Goal: Information Seeking & Learning: Understand process/instructions

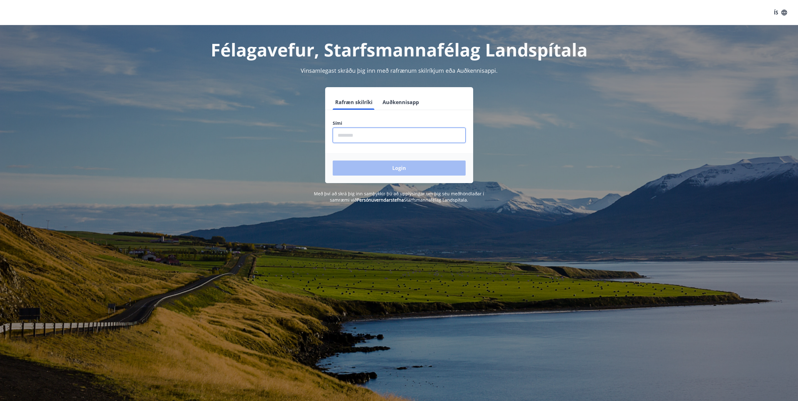
click at [360, 137] on input "phone" at bounding box center [399, 135] width 133 height 15
type input "*"
type input "********"
click at [333, 161] on button "Login" at bounding box center [399, 168] width 133 height 15
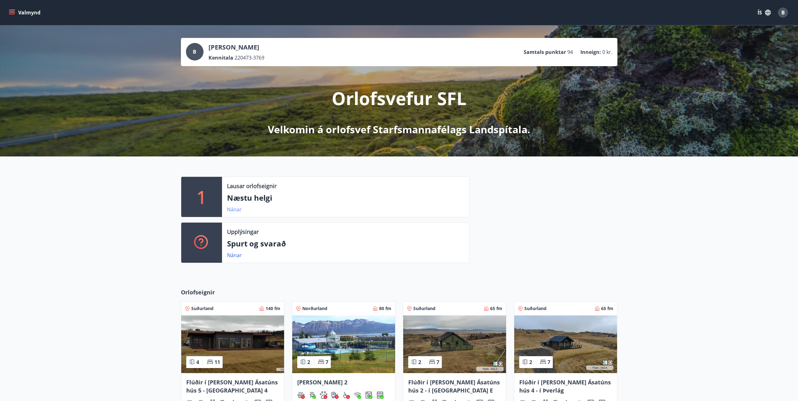
click at [234, 209] on link "Nánar" at bounding box center [234, 209] width 15 height 7
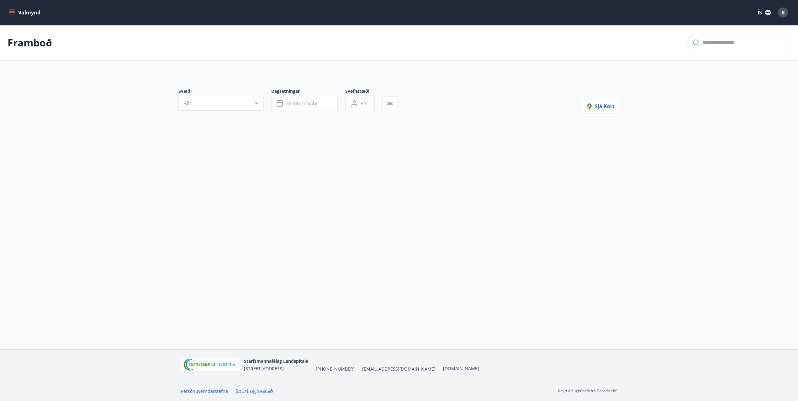
type input "*"
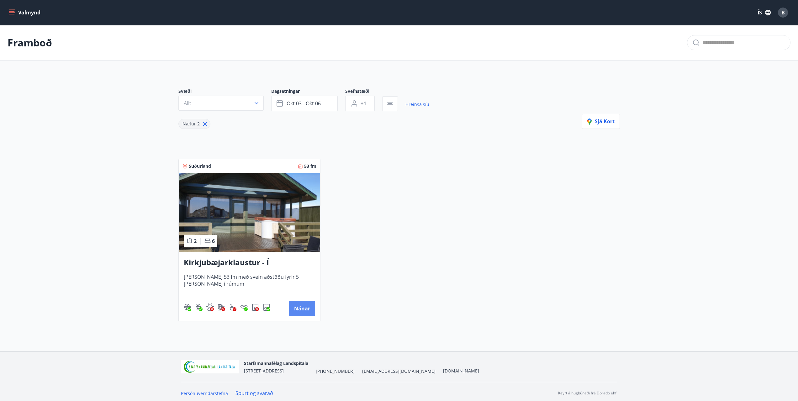
click at [299, 306] on button "Nánar" at bounding box center [302, 308] width 26 height 15
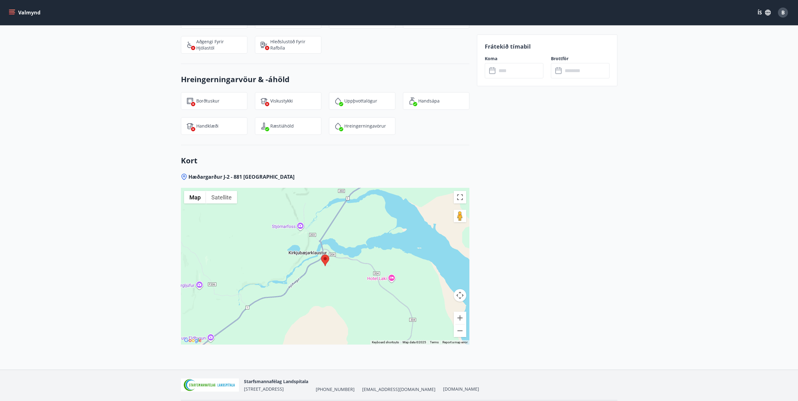
scroll to position [782, 0]
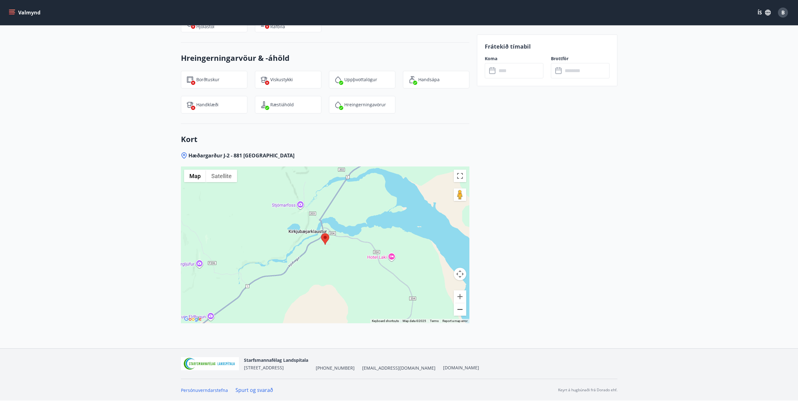
click at [459, 311] on button "Zoom out" at bounding box center [460, 309] width 13 height 13
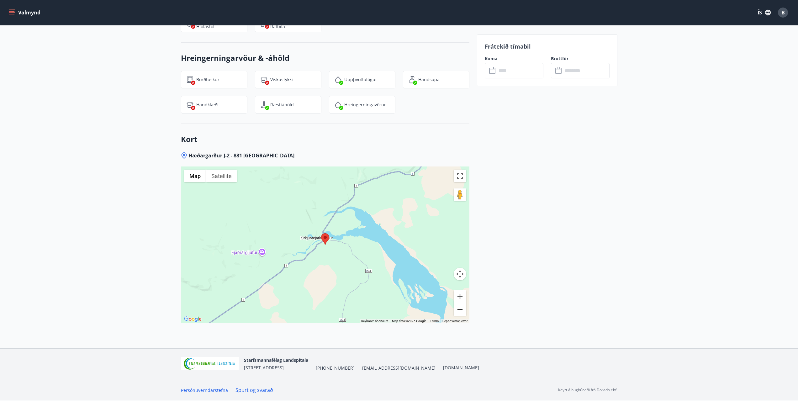
click at [459, 311] on button "Zoom out" at bounding box center [460, 309] width 13 height 13
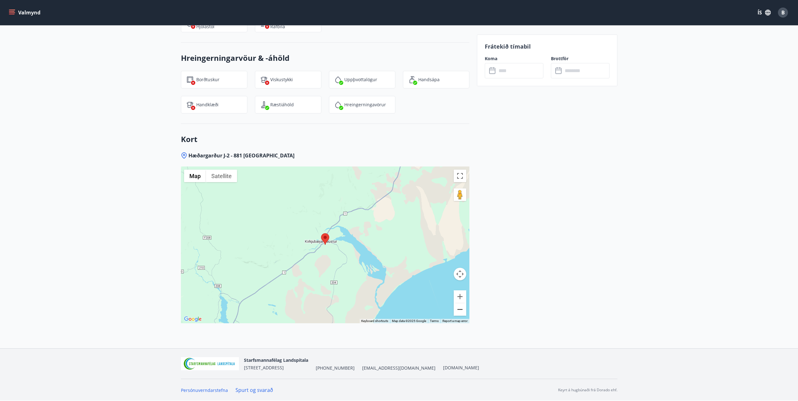
click at [459, 311] on button "Zoom out" at bounding box center [460, 309] width 13 height 13
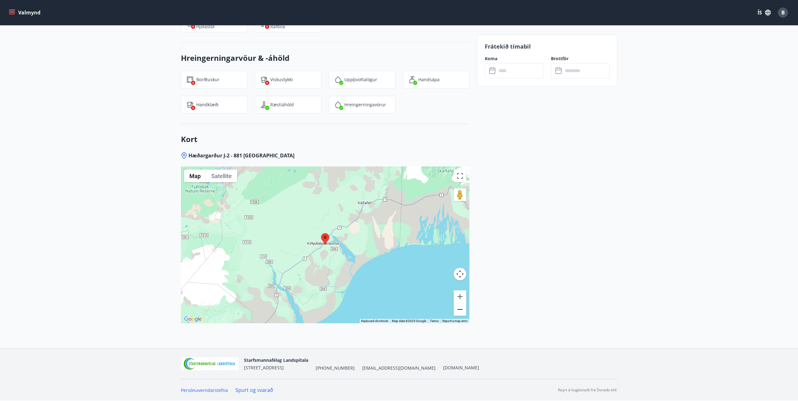
click at [459, 311] on button "Zoom out" at bounding box center [460, 309] width 13 height 13
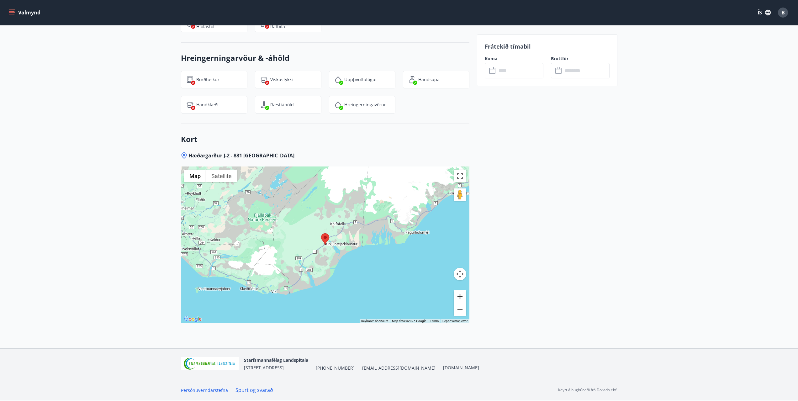
click at [460, 297] on button "Zoom in" at bounding box center [460, 296] width 13 height 13
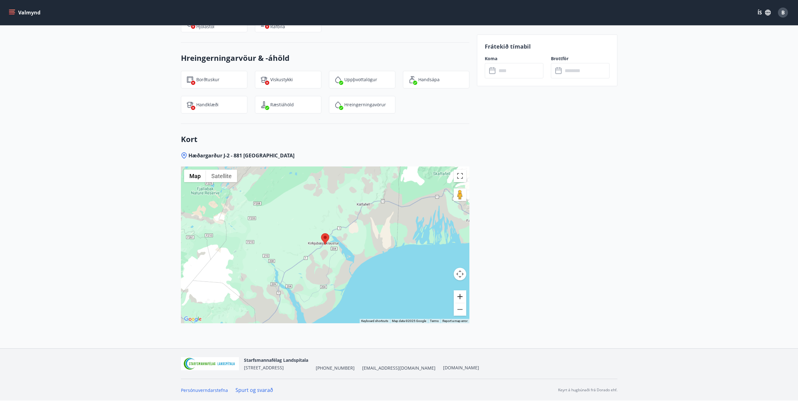
click at [460, 297] on button "Zoom in" at bounding box center [460, 296] width 13 height 13
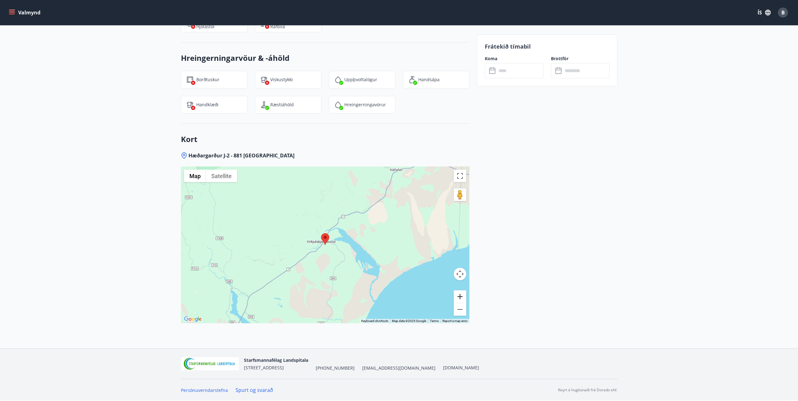
click at [460, 297] on button "Zoom in" at bounding box center [460, 296] width 13 height 13
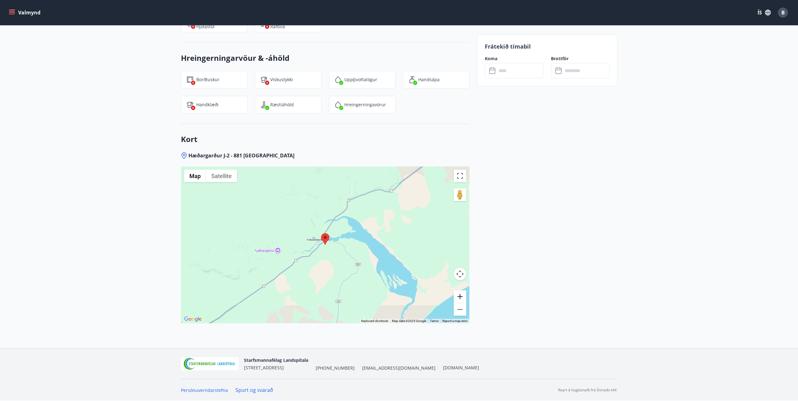
click at [460, 297] on button "Zoom in" at bounding box center [460, 296] width 13 height 13
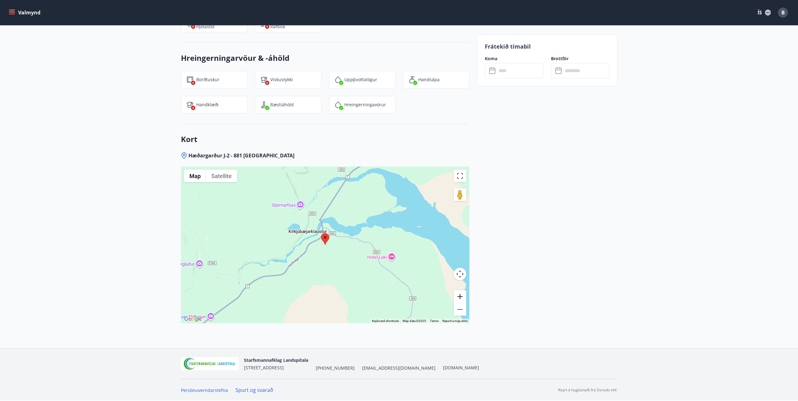
click at [460, 297] on button "Zoom in" at bounding box center [460, 296] width 13 height 13
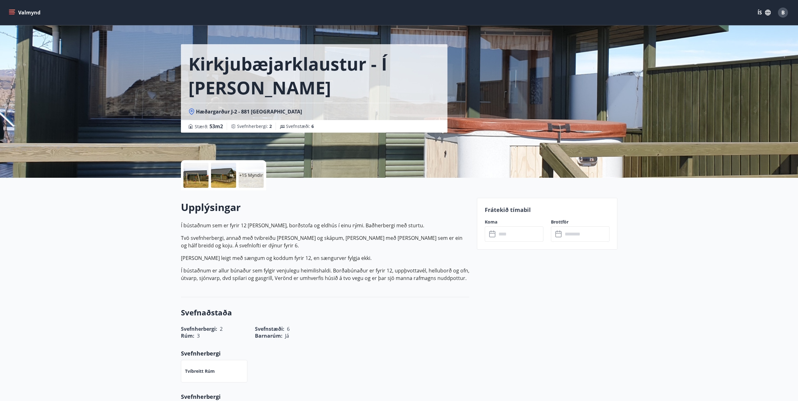
scroll to position [0, 0]
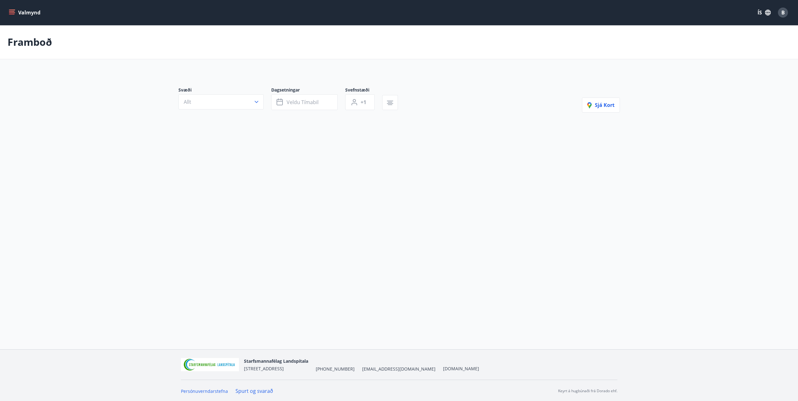
type input "*"
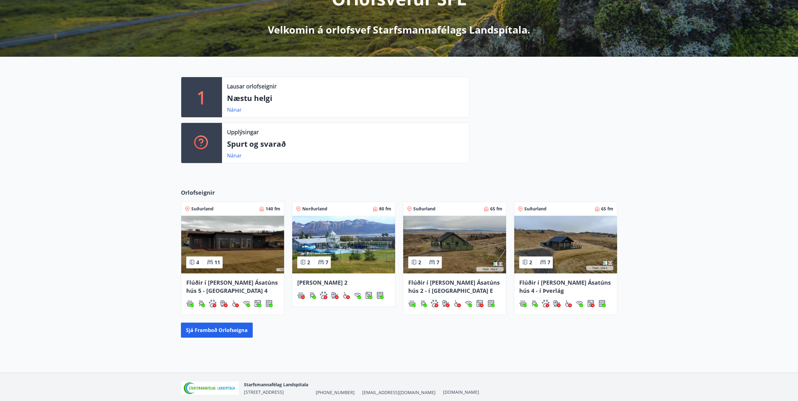
scroll to position [104, 0]
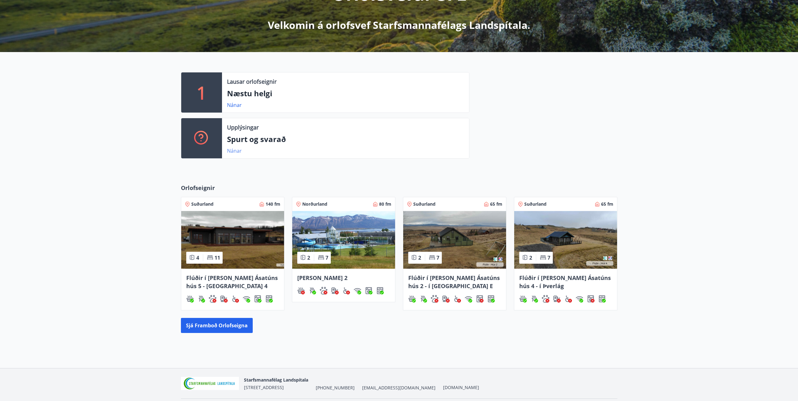
click at [241, 148] on link "Nánar" at bounding box center [234, 150] width 15 height 7
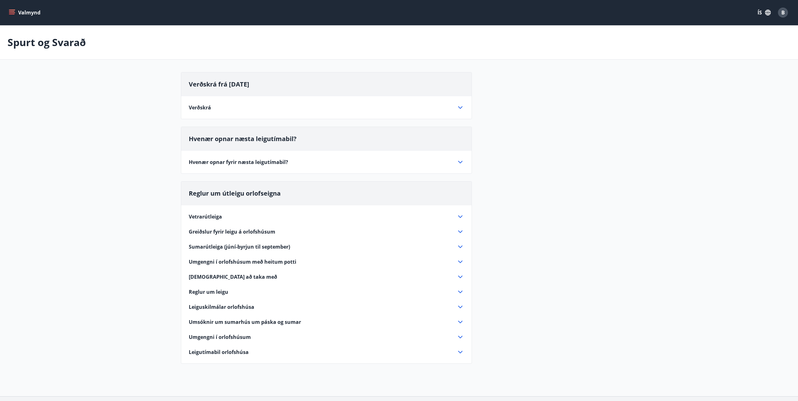
click at [462, 231] on icon at bounding box center [460, 232] width 4 height 3
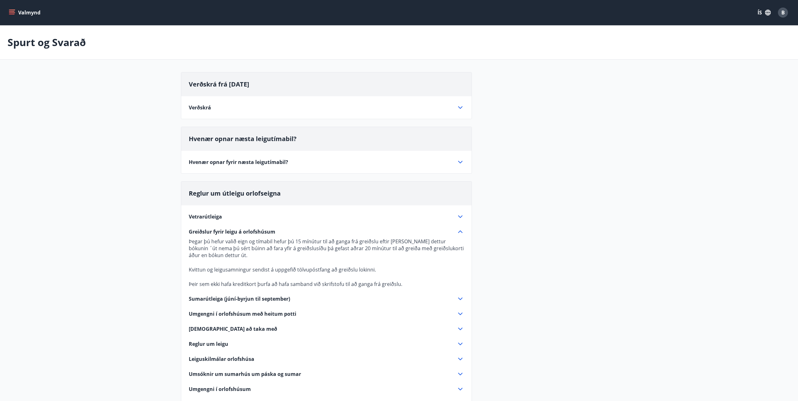
drag, startPoint x: 436, startPoint y: 239, endPoint x: 395, endPoint y: 267, distance: 49.9
click at [395, 267] on p "Þegar þú hefur valið eign og tímabil hefur þú 15 mínútur til að ganga frá greið…" at bounding box center [326, 263] width 275 height 50
click at [396, 268] on p "Kvittun og leigusamningur sendist á uppgefið tölvupóstfang að greiðslu lokinni." at bounding box center [326, 269] width 275 height 7
click at [460, 104] on icon at bounding box center [461, 108] width 8 height 8
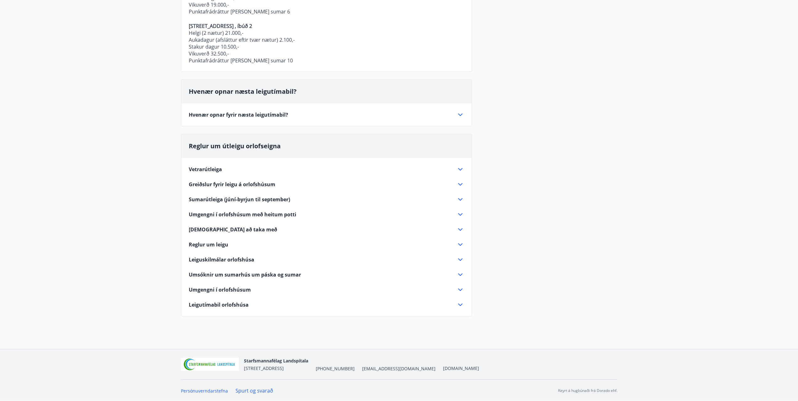
scroll to position [343, 0]
click at [461, 214] on icon at bounding box center [461, 214] width 8 height 8
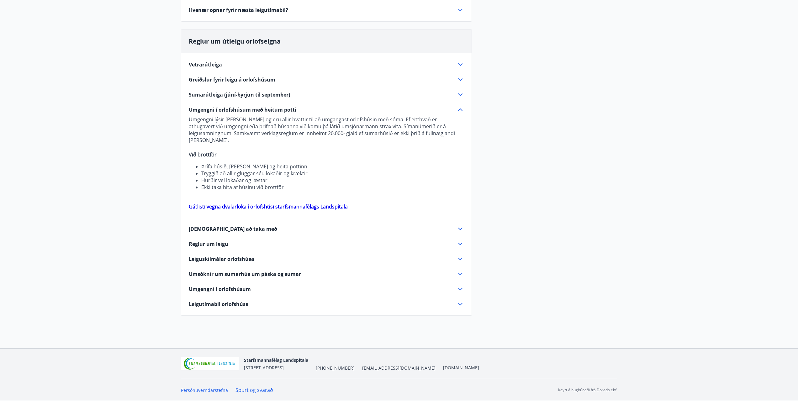
scroll to position [145, 0]
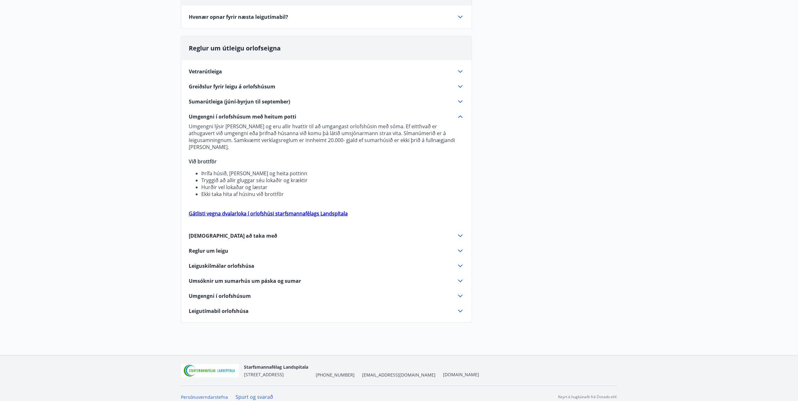
click at [328, 210] on strong "Gátlisti vegna dvalarloka í orlofshúsi starfsmannafélags Landspítala" at bounding box center [268, 213] width 159 height 7
